Goal: Information Seeking & Learning: Learn about a topic

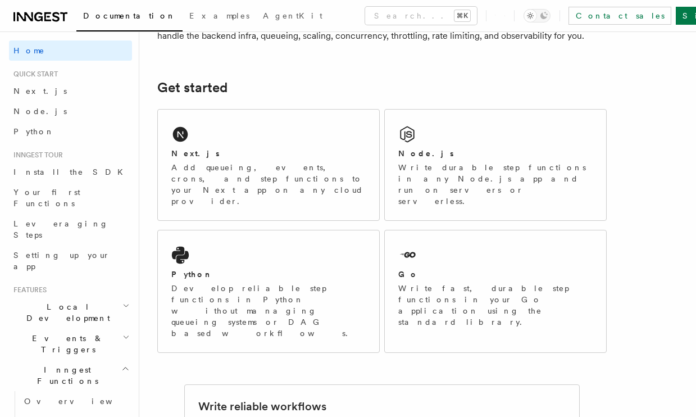
scroll to position [140, 0]
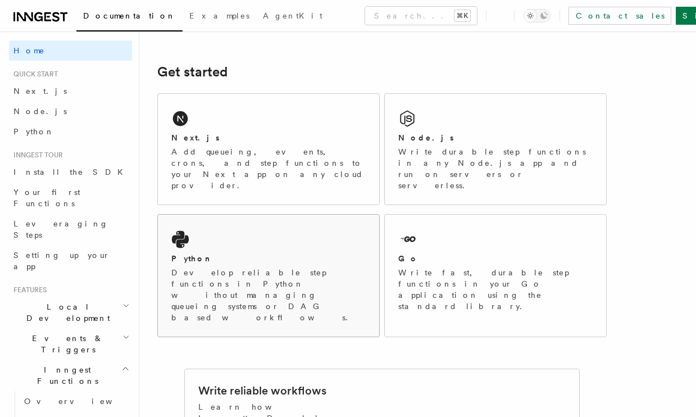
click at [270, 220] on div "Python Develop reliable step functions in Python without managing queueing syst…" at bounding box center [268, 276] width 221 height 122
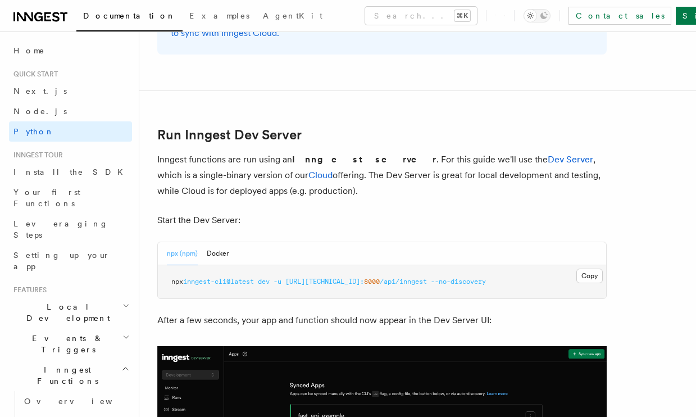
scroll to position [1451, 0]
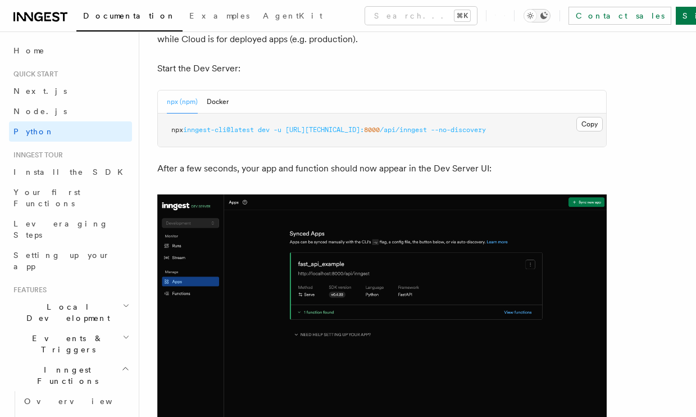
click at [548, 16] on icon "Toggle dark mode" at bounding box center [544, 15] width 7 height 7
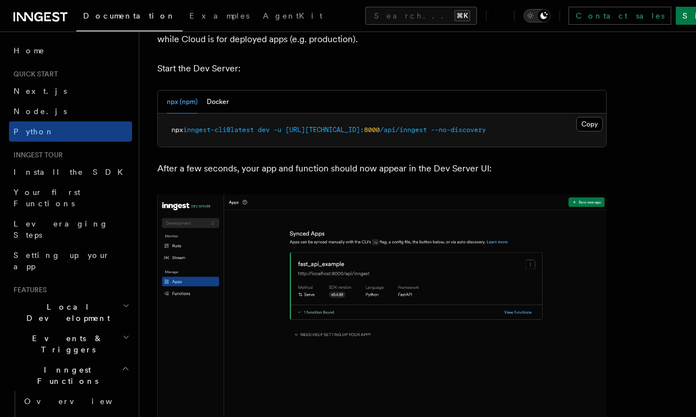
click at [536, 20] on icon "Toggle dark mode" at bounding box center [530, 15] width 11 height 11
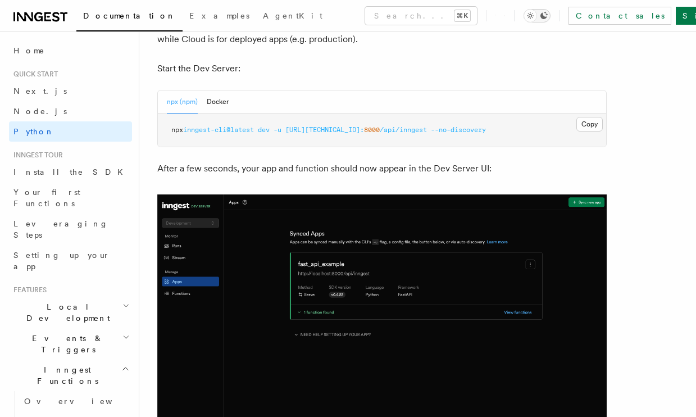
click at [548, 15] on icon "Toggle dark mode" at bounding box center [543, 15] width 9 height 9
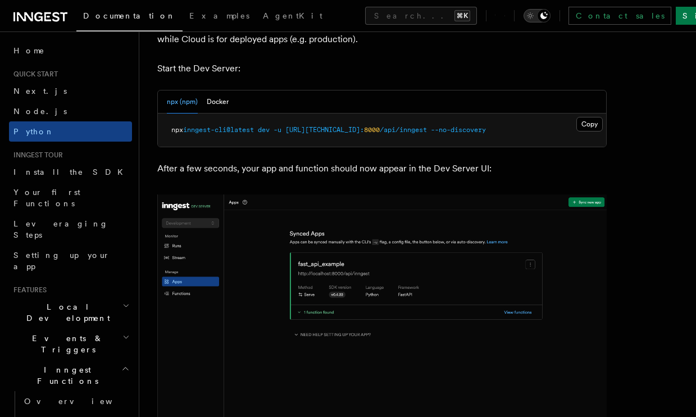
click at [536, 16] on icon "Toggle dark mode" at bounding box center [530, 15] width 11 height 11
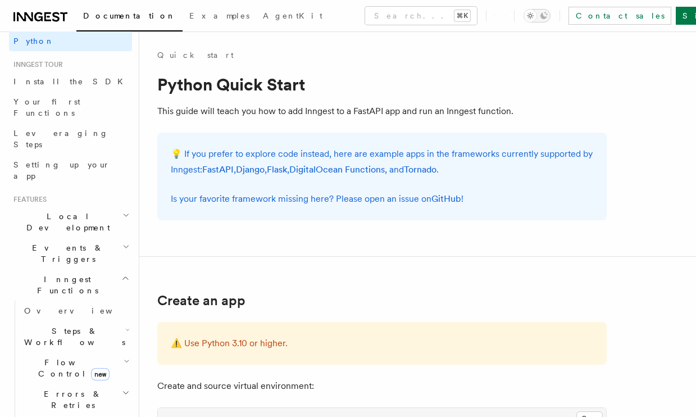
scroll to position [94, 0]
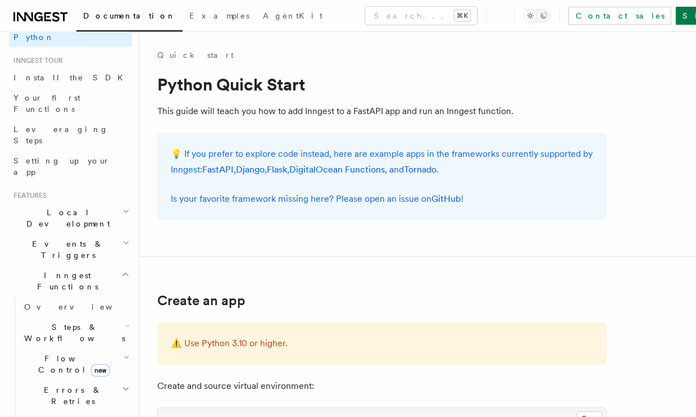
click at [74, 353] on span "Flow Control new" at bounding box center [72, 364] width 104 height 22
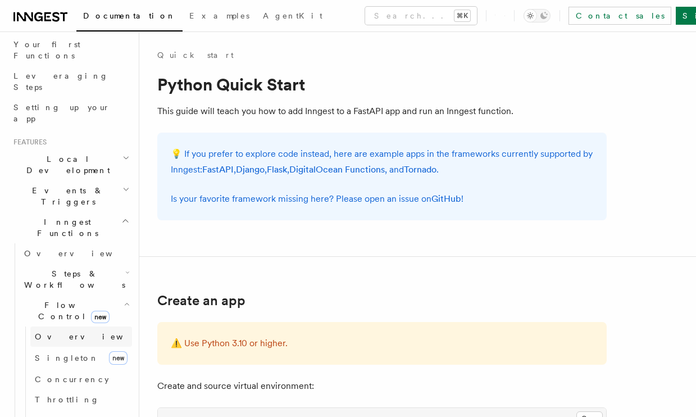
scroll to position [154, 0]
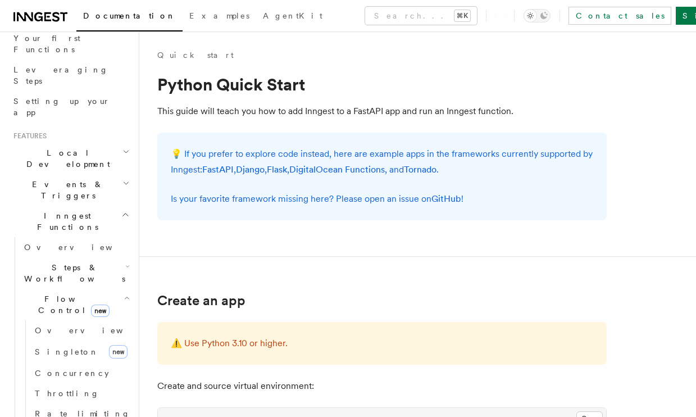
click at [57, 293] on span "Flow Control new" at bounding box center [72, 304] width 104 height 22
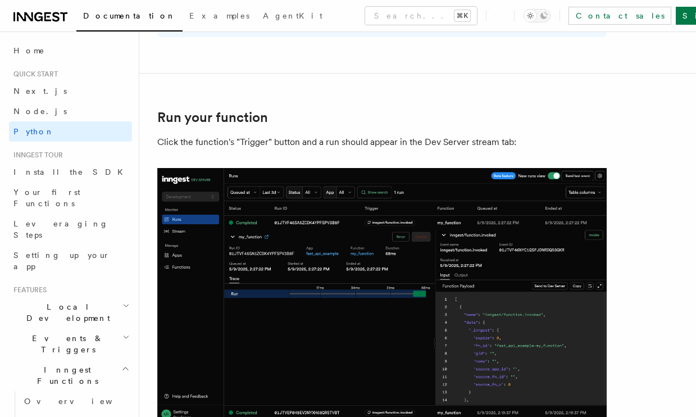
scroll to position [2424, 0]
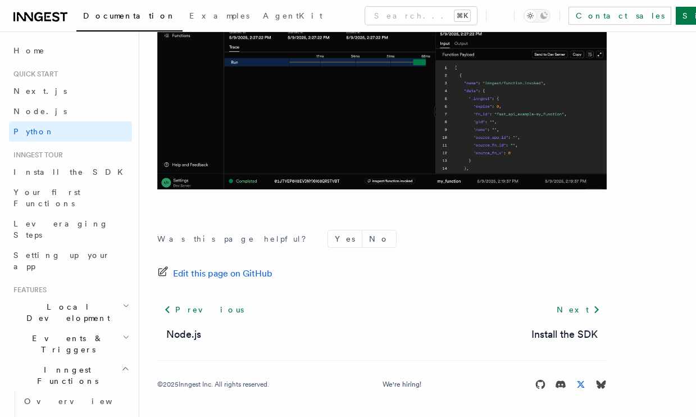
click at [583, 385] on icon at bounding box center [581, 384] width 8 height 8
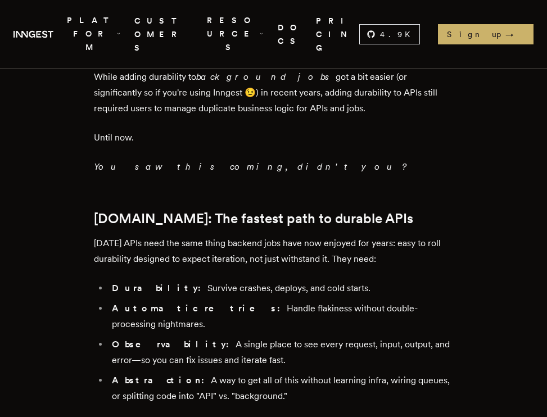
scroll to position [1253, 0]
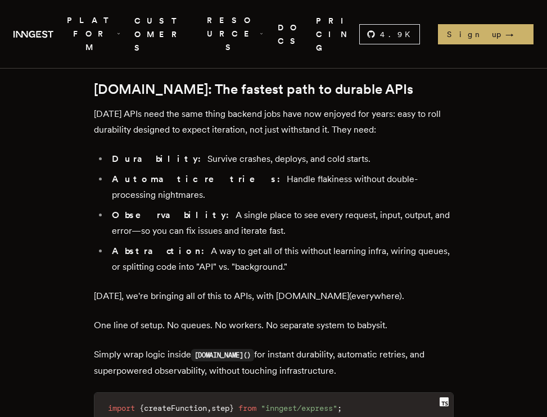
click at [40, 33] on icon "Global" at bounding box center [39, 33] width 2 height 1
